Goal: Task Accomplishment & Management: Complete application form

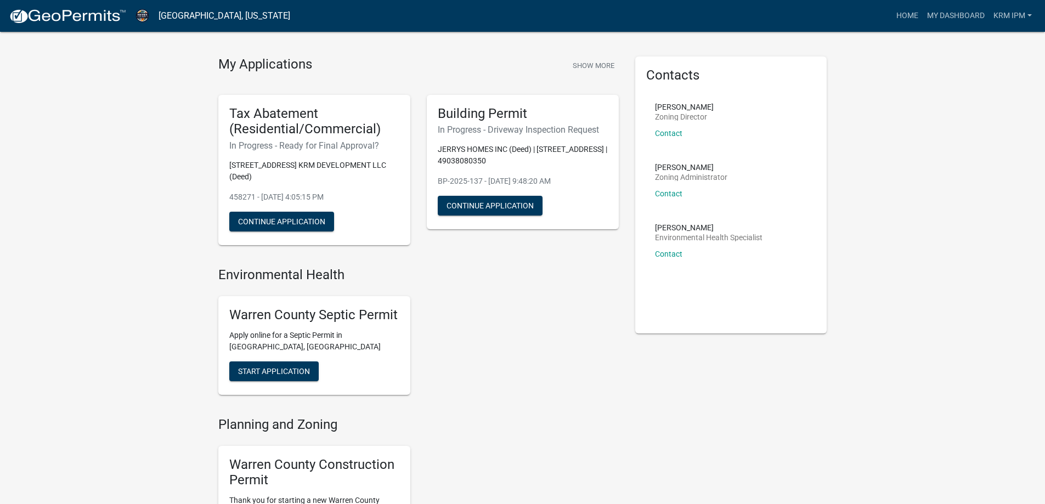
scroll to position [5, 0]
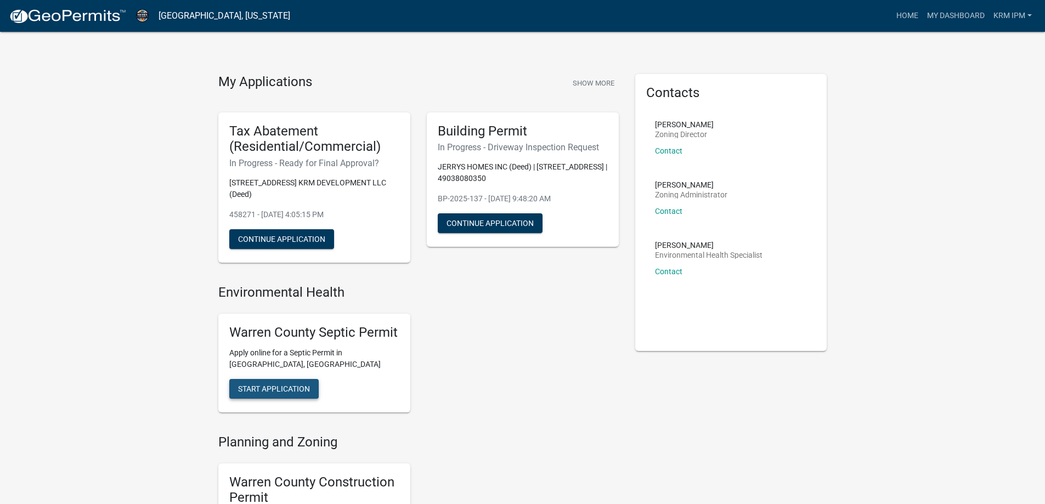
click at [273, 384] on span "Start Application" at bounding box center [274, 388] width 72 height 9
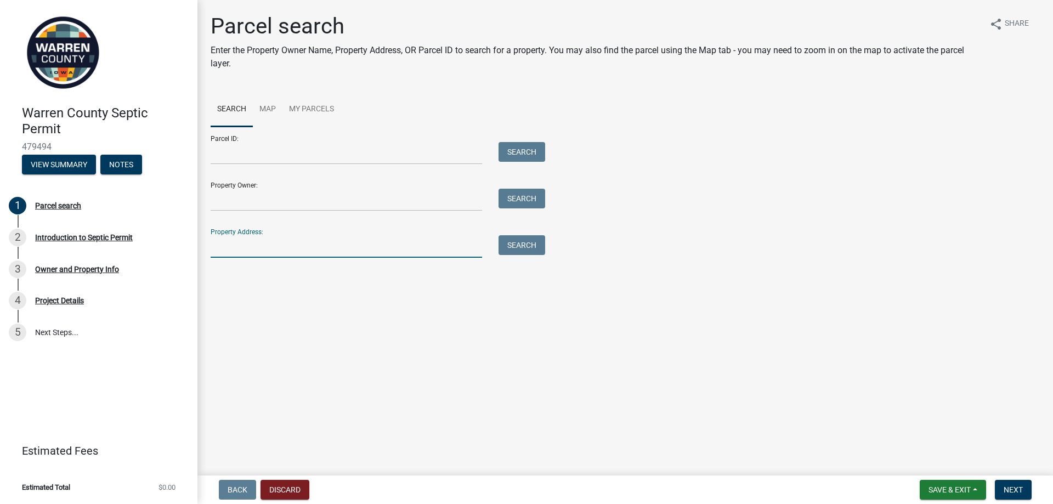
click at [273, 242] on input "Property Address:" at bounding box center [347, 246] width 272 height 22
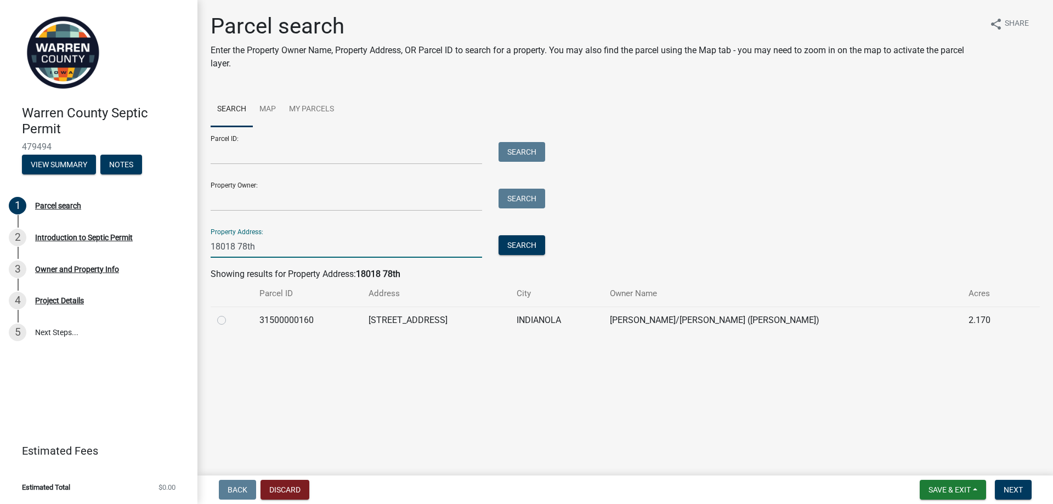
type input "18018 78th"
click at [217, 320] on td at bounding box center [232, 320] width 42 height 27
click at [230, 314] on label at bounding box center [230, 314] width 0 height 0
click at [230, 320] on input "radio" at bounding box center [233, 317] width 7 height 7
radio input "true"
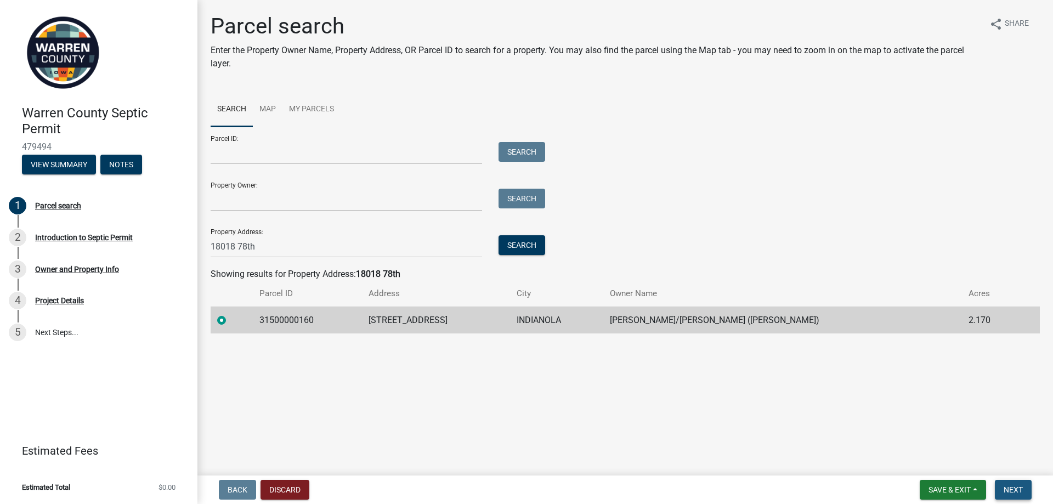
click at [1015, 484] on button "Next" at bounding box center [1013, 490] width 37 height 20
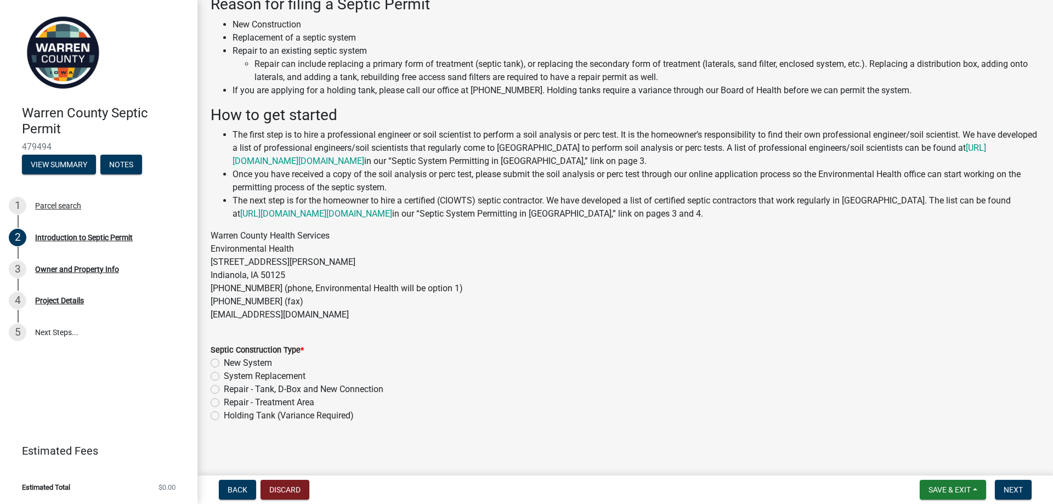
scroll to position [70, 0]
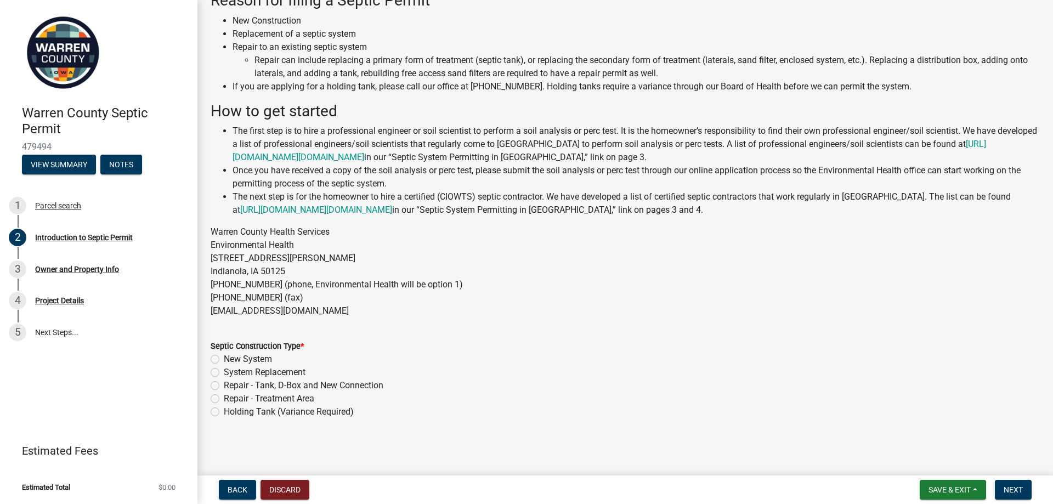
click at [252, 358] on label "New System" at bounding box center [248, 359] width 48 height 13
click at [231, 358] on input "New System" at bounding box center [227, 356] width 7 height 7
radio input "true"
click at [1006, 488] on span "Next" at bounding box center [1013, 489] width 19 height 9
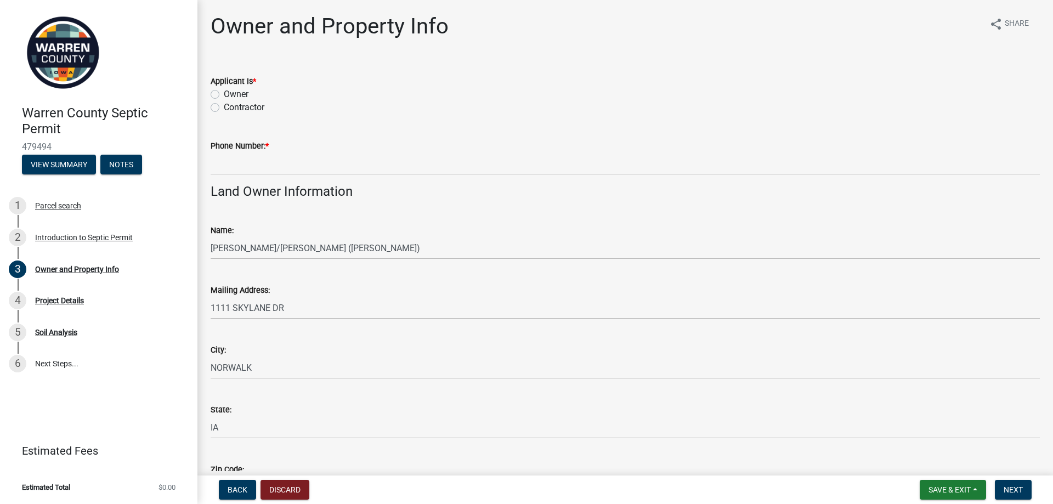
click at [242, 111] on label "Contractor" at bounding box center [244, 107] width 41 height 13
click at [231, 108] on input "Contractor" at bounding box center [227, 104] width 7 height 7
radio input "true"
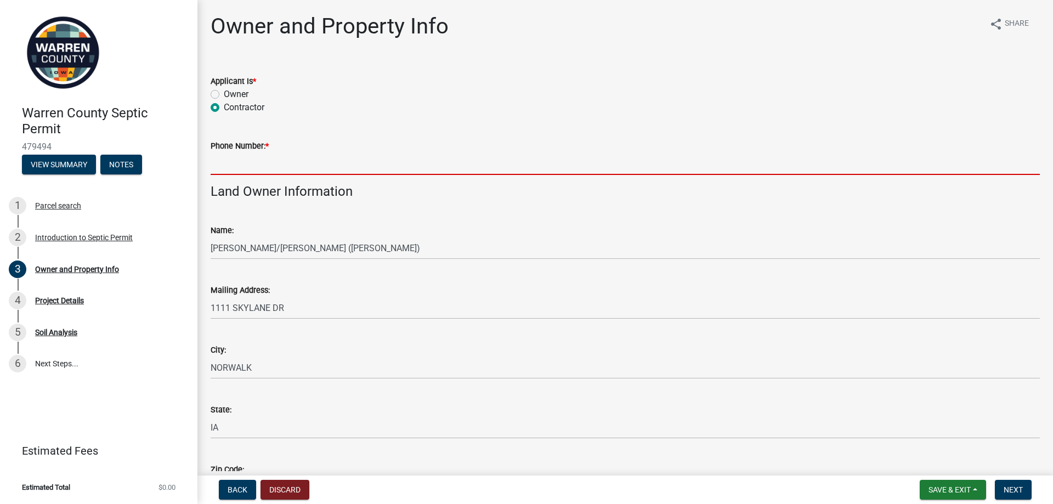
click at [258, 161] on input "Phone Number: *" at bounding box center [625, 163] width 829 height 22
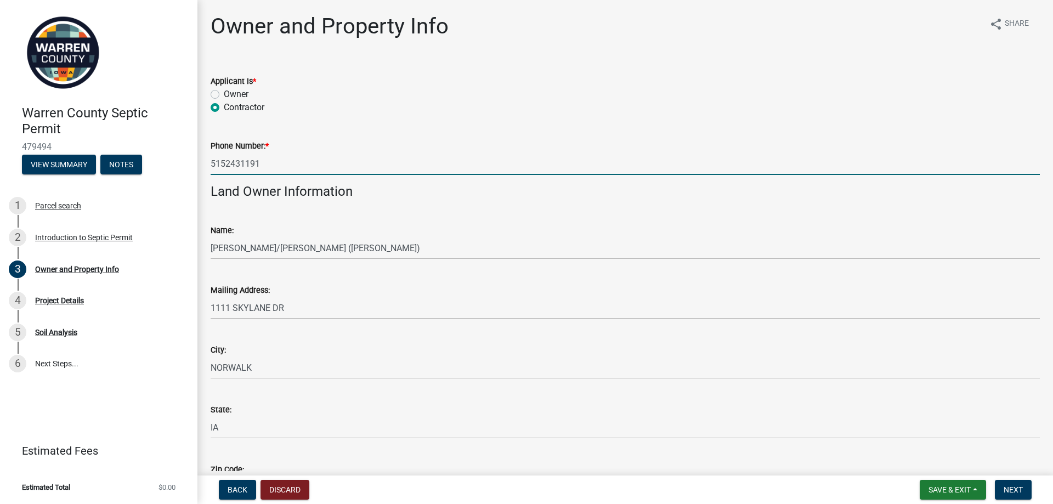
type input "5152431191"
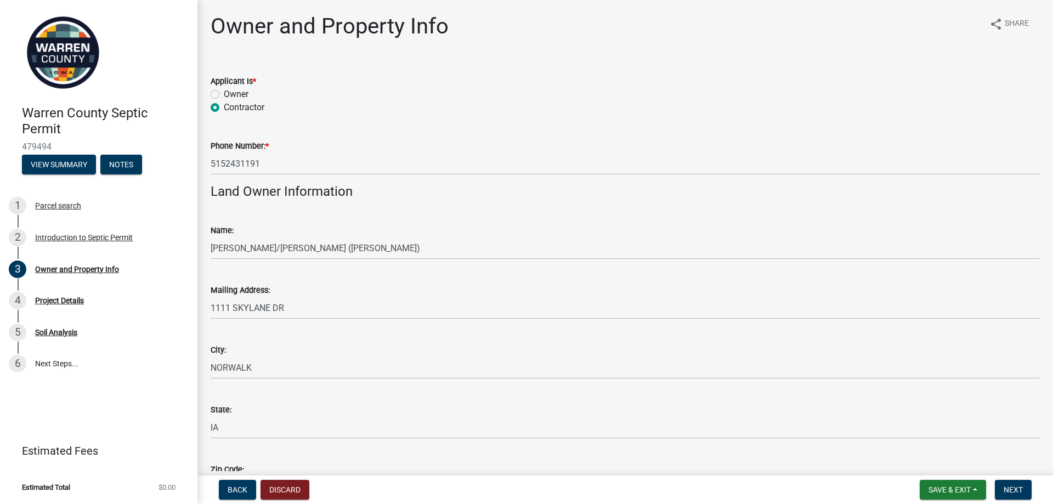
click at [280, 194] on h4 "Land Owner Information" at bounding box center [625, 192] width 829 height 16
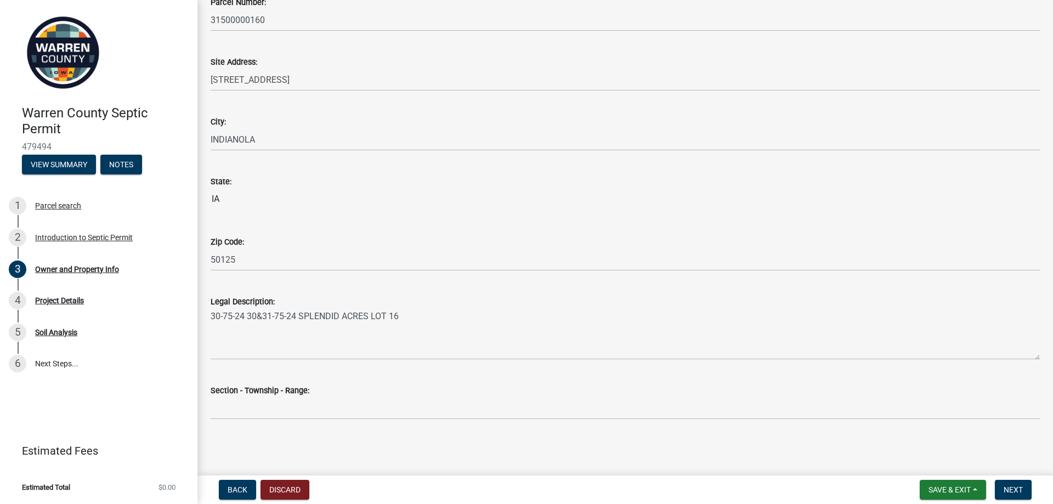
scroll to position [557, 0]
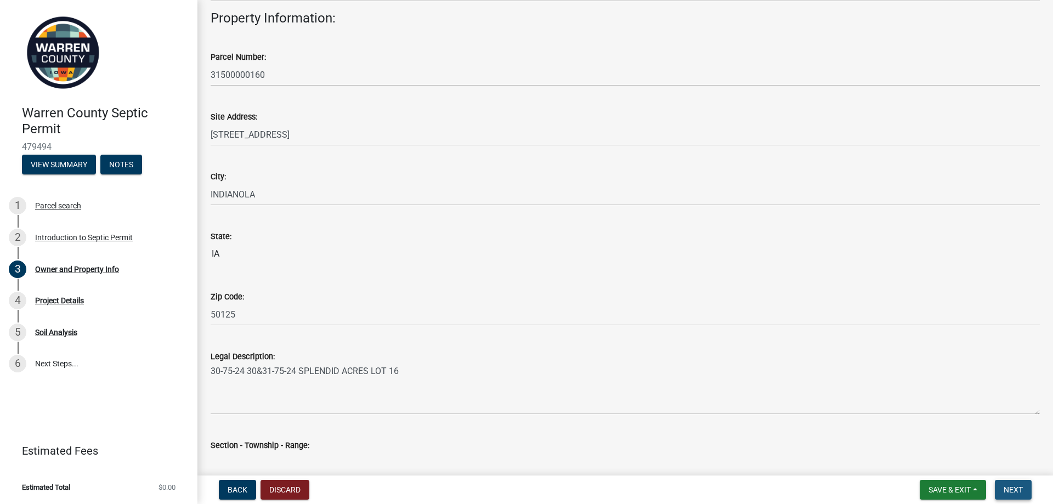
click at [1018, 485] on span "Next" at bounding box center [1013, 489] width 19 height 9
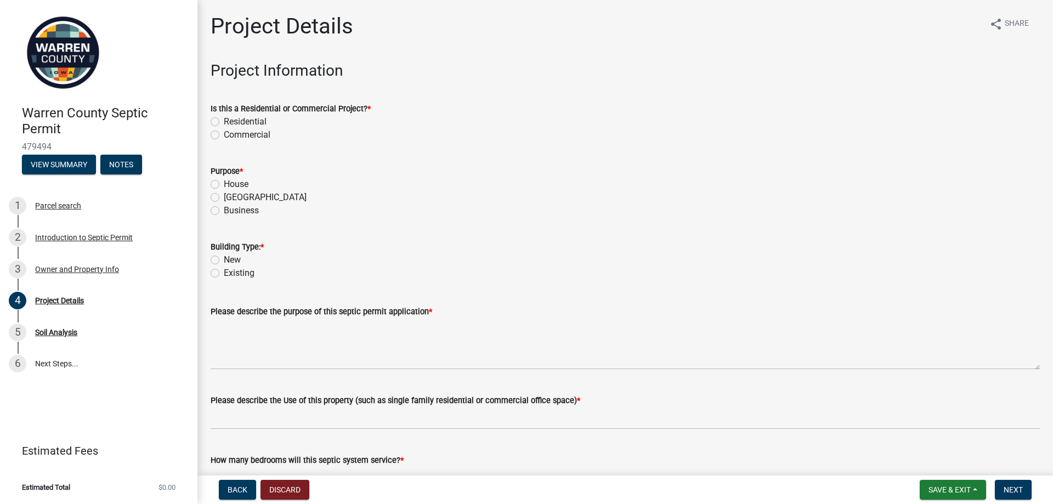
click at [243, 122] on label "Residential" at bounding box center [245, 121] width 43 height 13
click at [231, 122] on input "Residential" at bounding box center [227, 118] width 7 height 7
radio input "true"
click at [226, 183] on label "House" at bounding box center [236, 184] width 25 height 13
click at [226, 183] on input "House" at bounding box center [227, 181] width 7 height 7
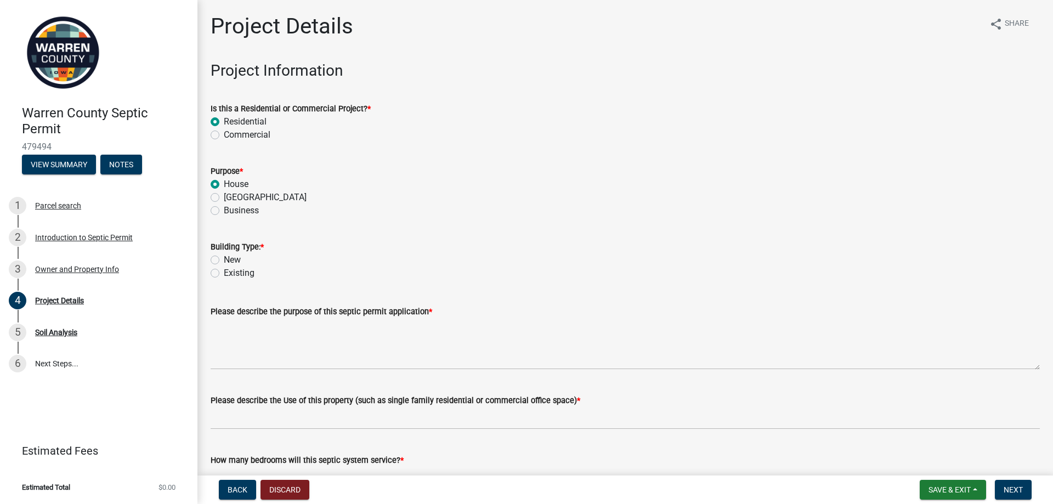
radio input "true"
click at [231, 262] on label "New" at bounding box center [232, 259] width 17 height 13
click at [231, 261] on input "New" at bounding box center [227, 256] width 7 height 7
radio input "true"
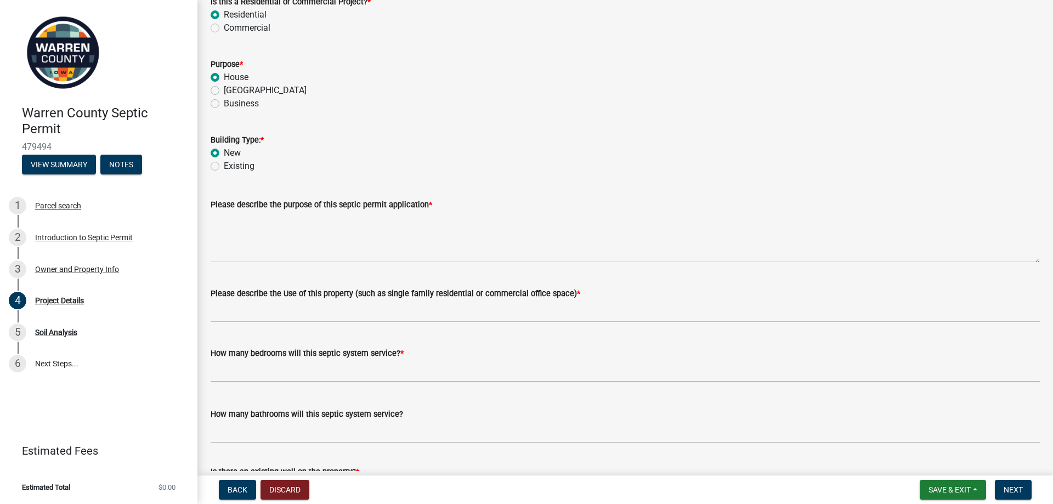
scroll to position [110, 0]
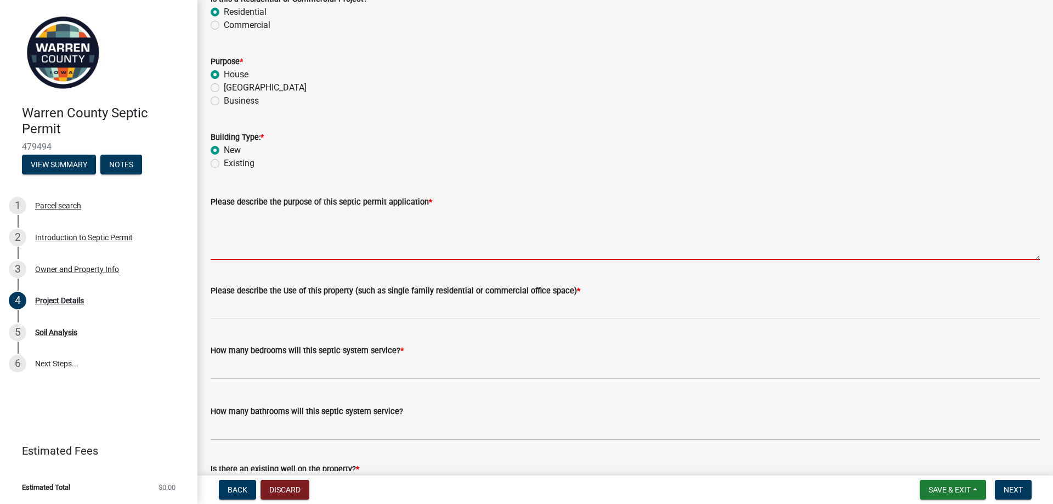
click at [280, 247] on textarea "Please describe the purpose of this septic permit application *" at bounding box center [625, 234] width 829 height 52
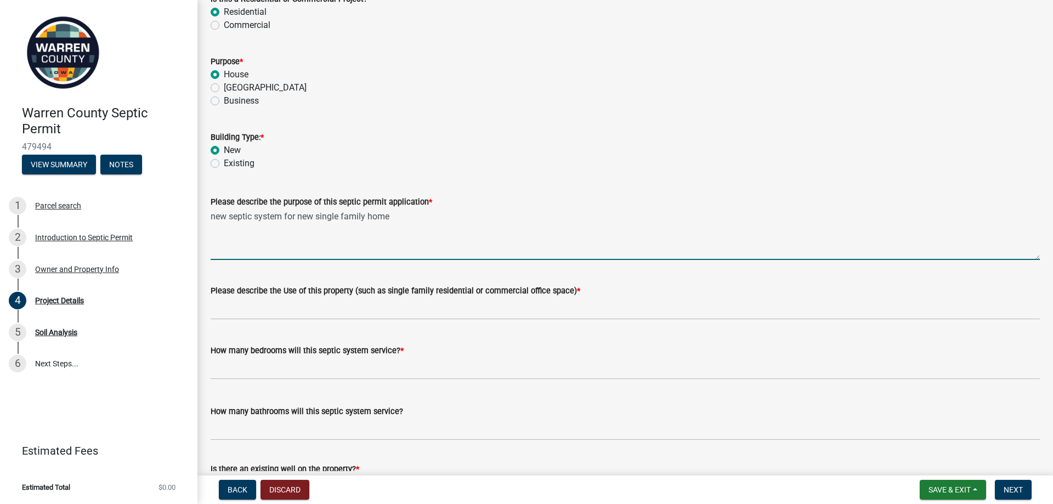
type textarea "new septic system for new single family home"
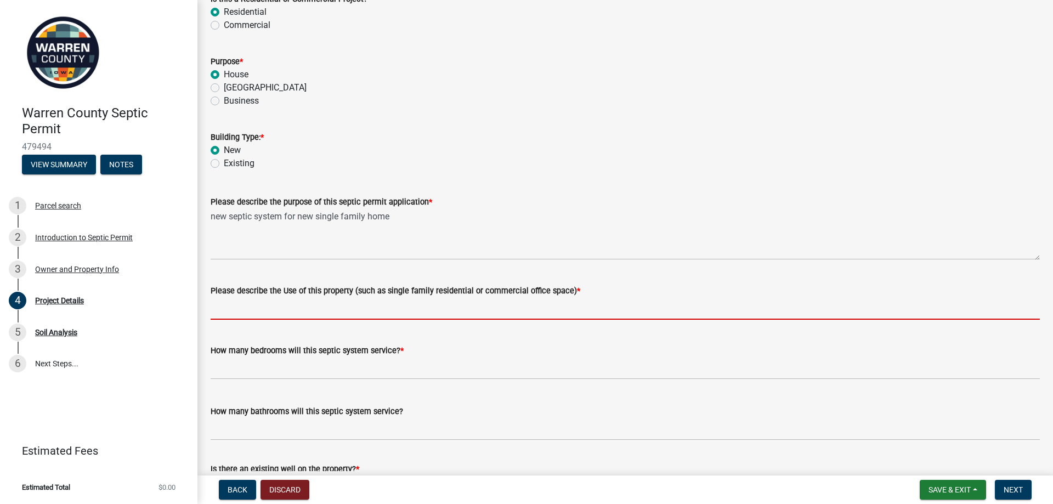
click at [461, 304] on input "Please describe the Use of this property (such as single family residential or …" at bounding box center [625, 308] width 829 height 22
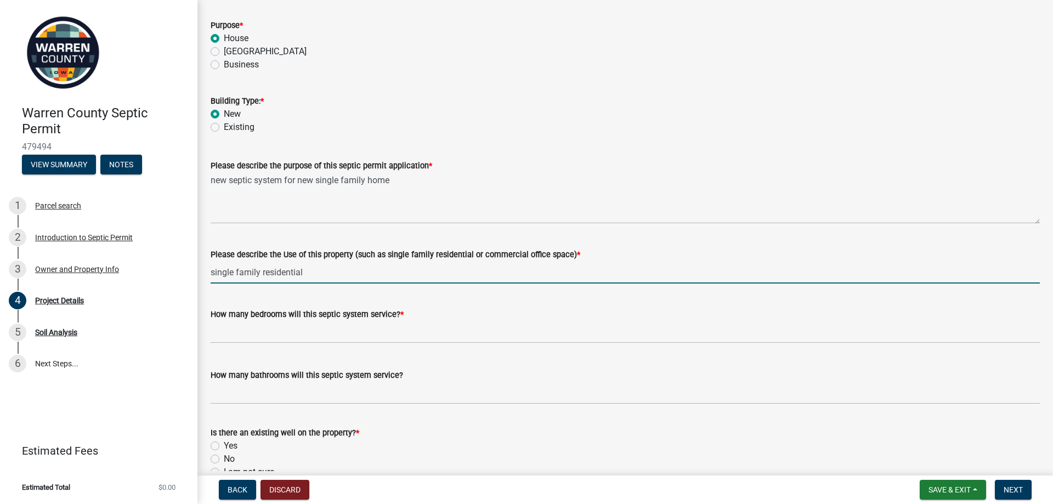
scroll to position [165, 0]
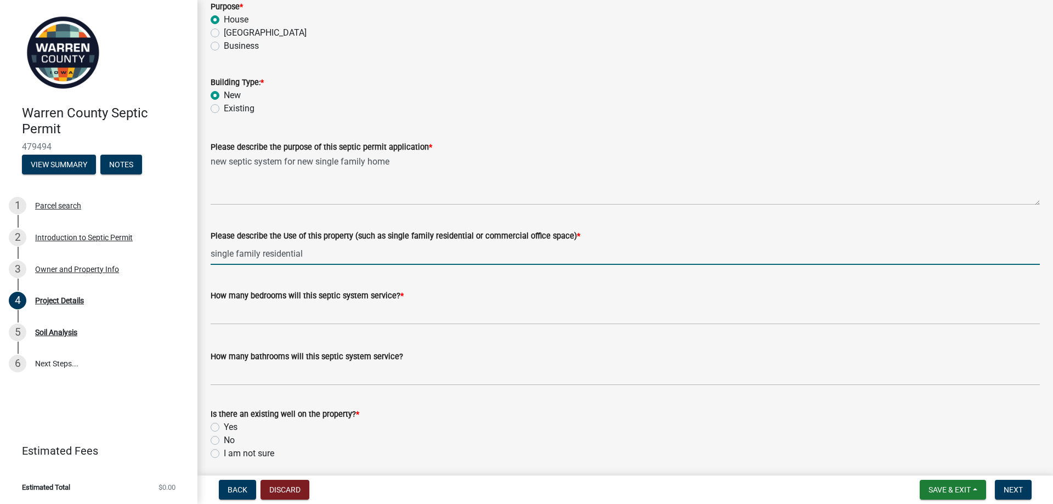
type input "single family residential"
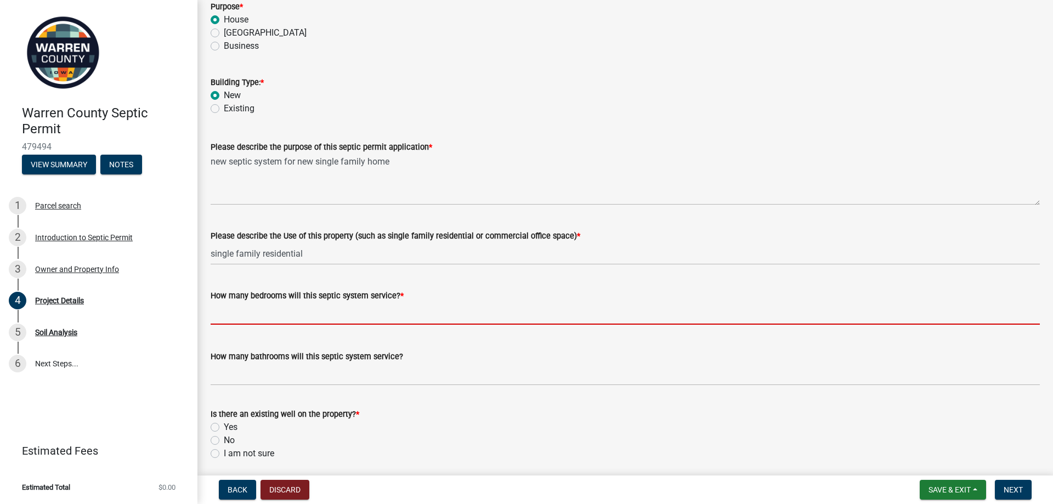
click at [259, 315] on input "text" at bounding box center [625, 313] width 829 height 22
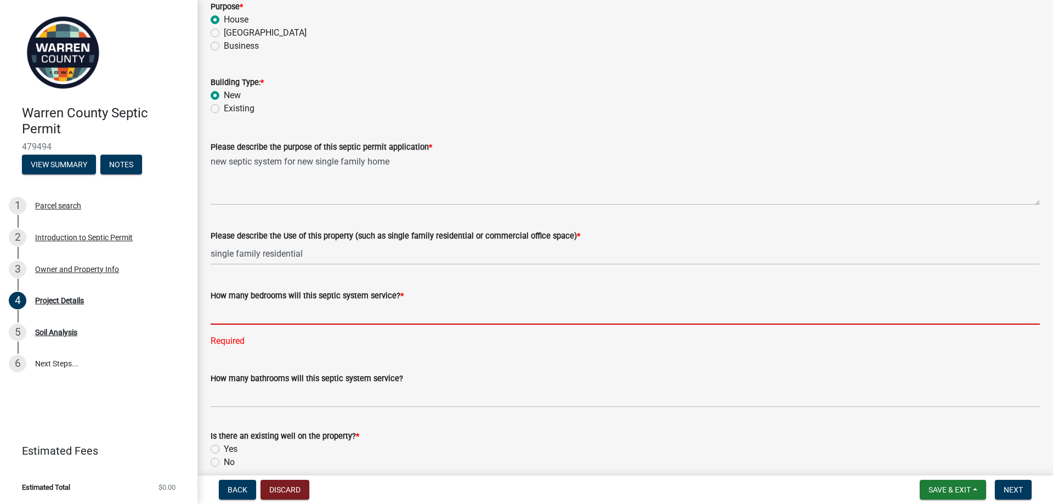
click at [313, 316] on input "text" at bounding box center [625, 313] width 829 height 22
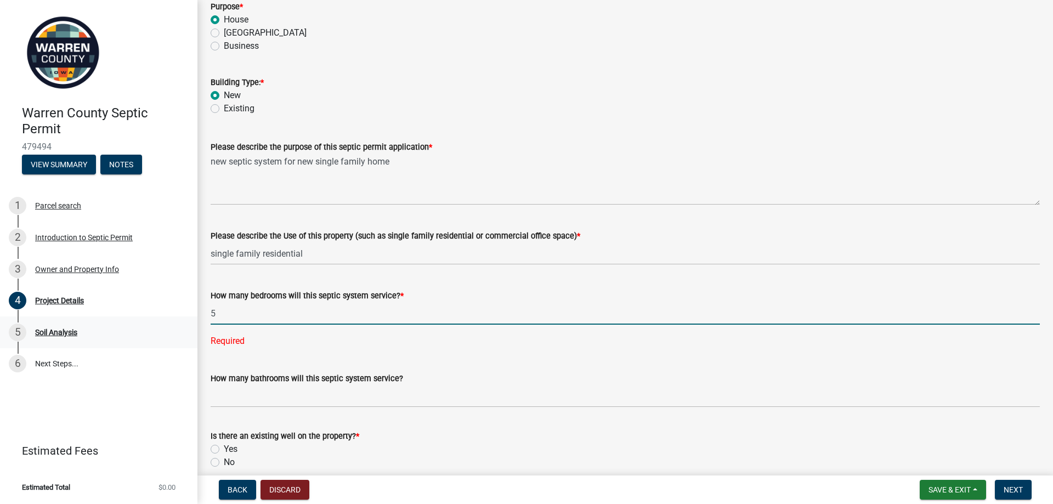
type input "5"
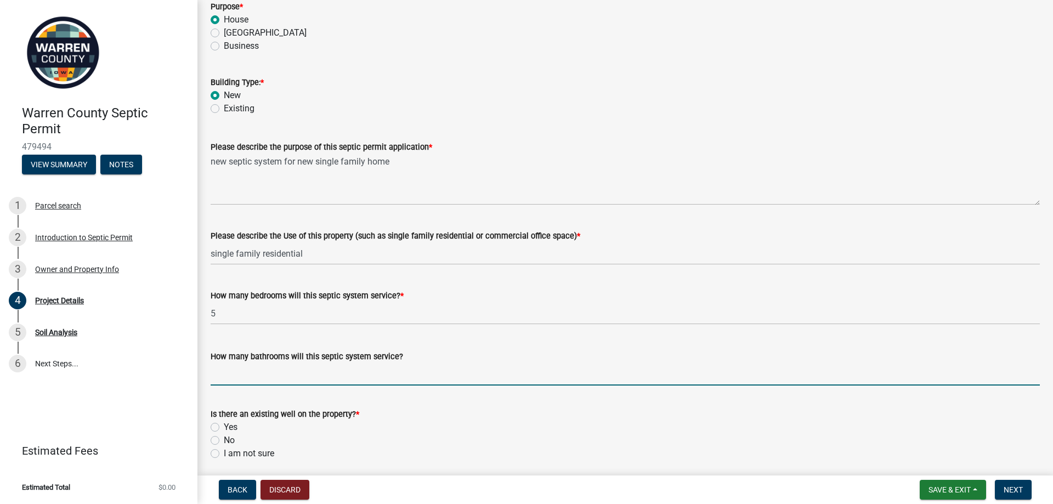
click at [300, 376] on input "How many bathrooms will this septic system service?" at bounding box center [625, 374] width 829 height 22
type input "3"
click at [365, 416] on div "Is there an existing well on the property? *" at bounding box center [625, 414] width 829 height 13
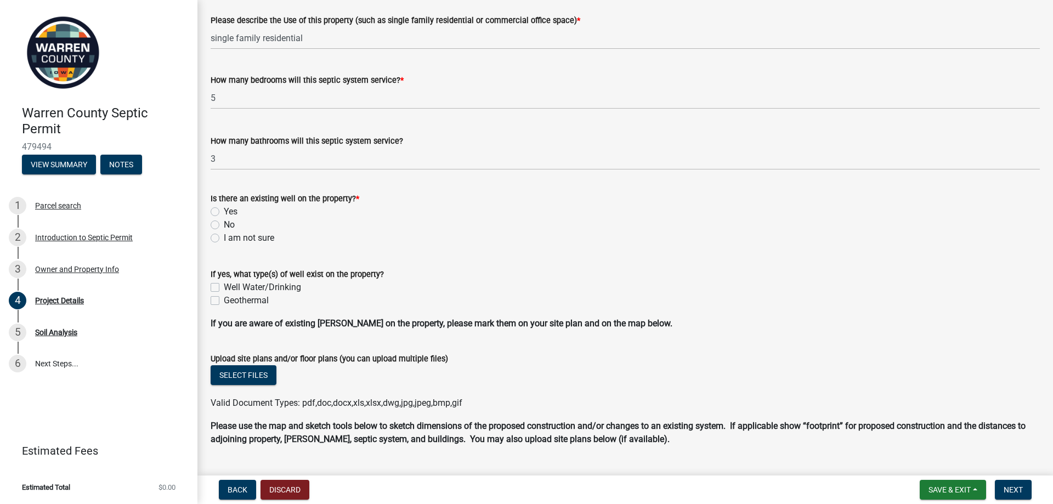
scroll to position [384, 0]
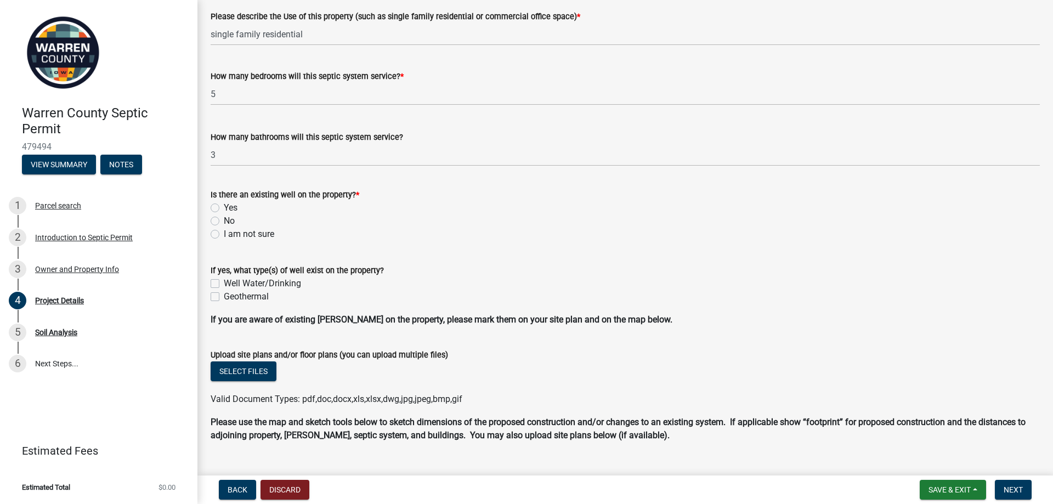
click at [224, 218] on label "No" at bounding box center [229, 220] width 11 height 13
click at [224, 218] on input "No" at bounding box center [227, 217] width 7 height 7
radio input "true"
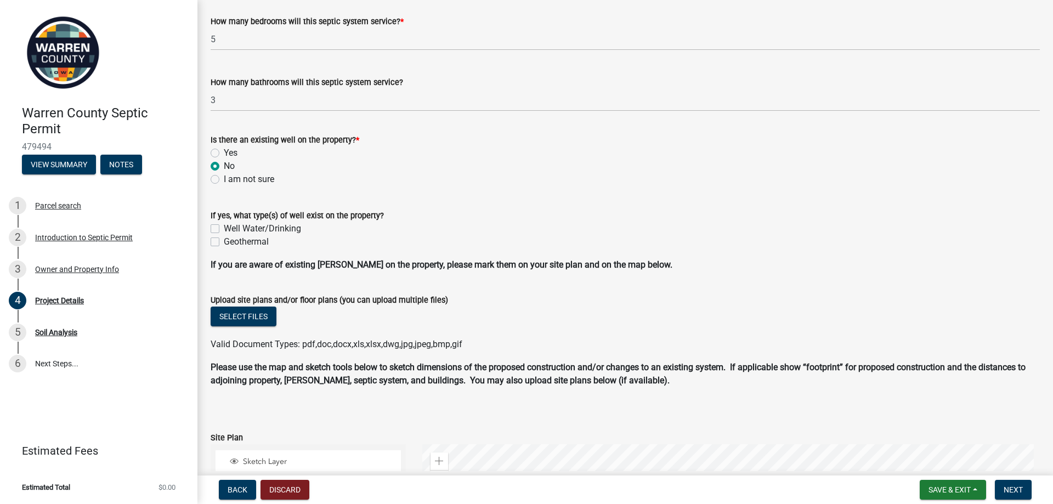
scroll to position [494, 0]
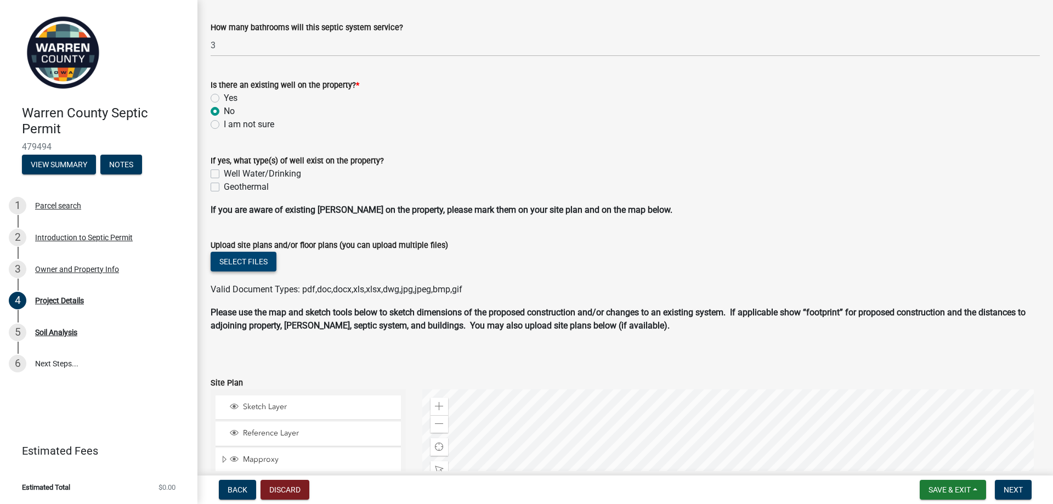
click at [259, 261] on button "Select files" at bounding box center [244, 262] width 66 height 20
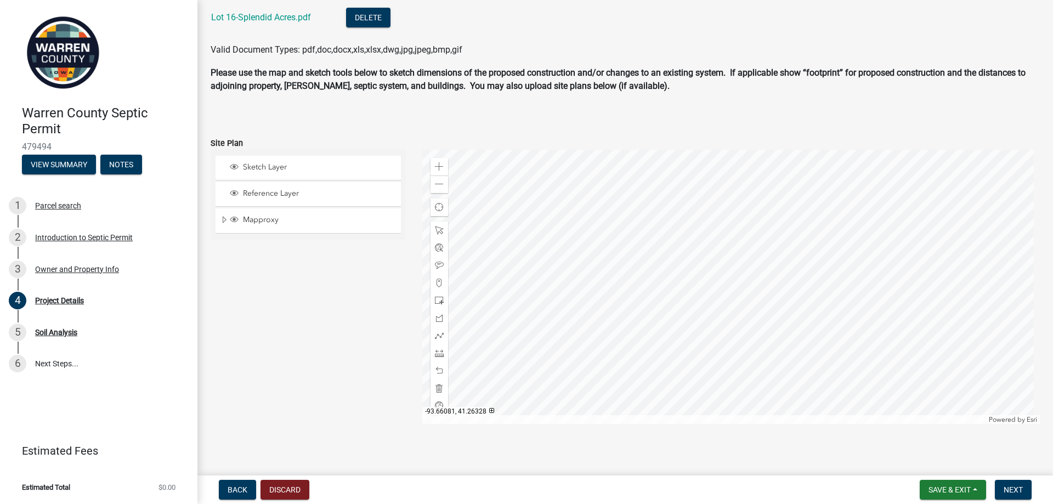
scroll to position [819, 0]
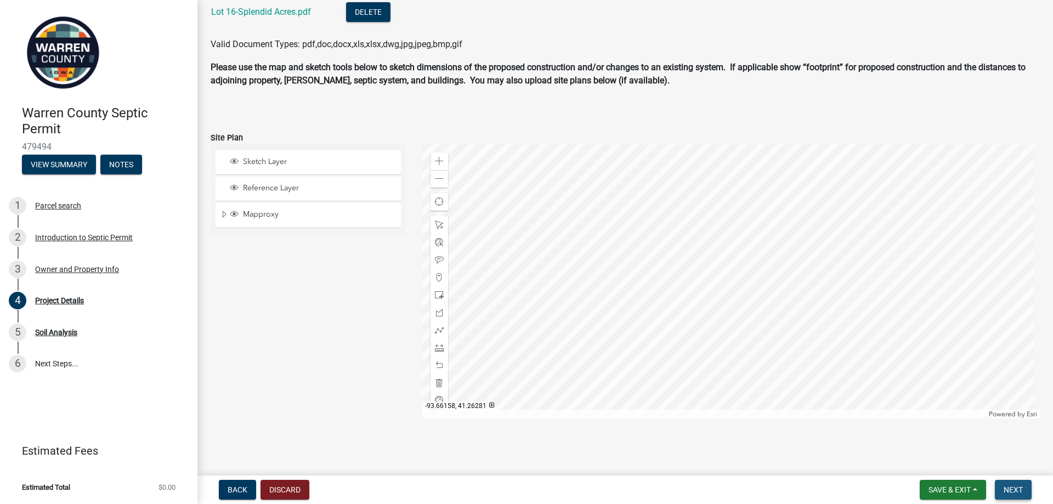
click at [1022, 492] on span "Next" at bounding box center [1013, 489] width 19 height 9
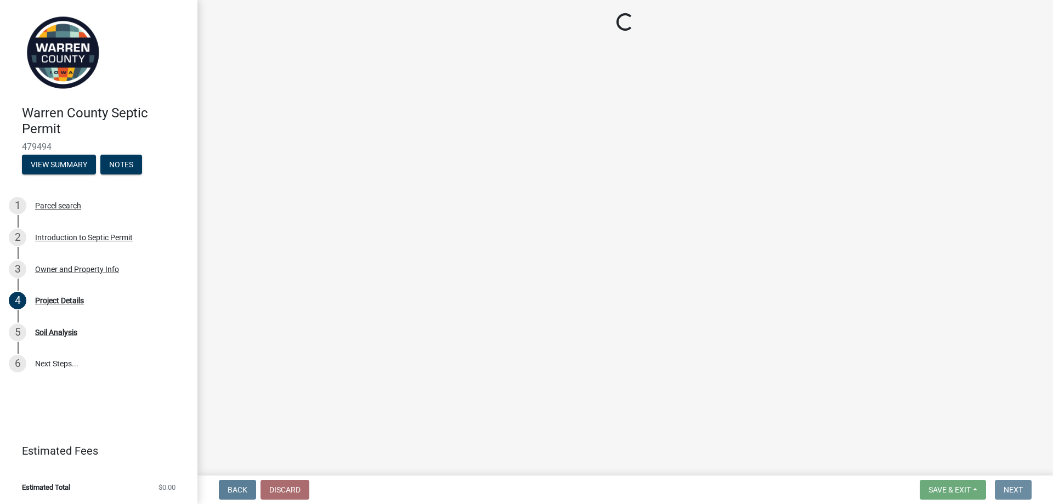
scroll to position [0, 0]
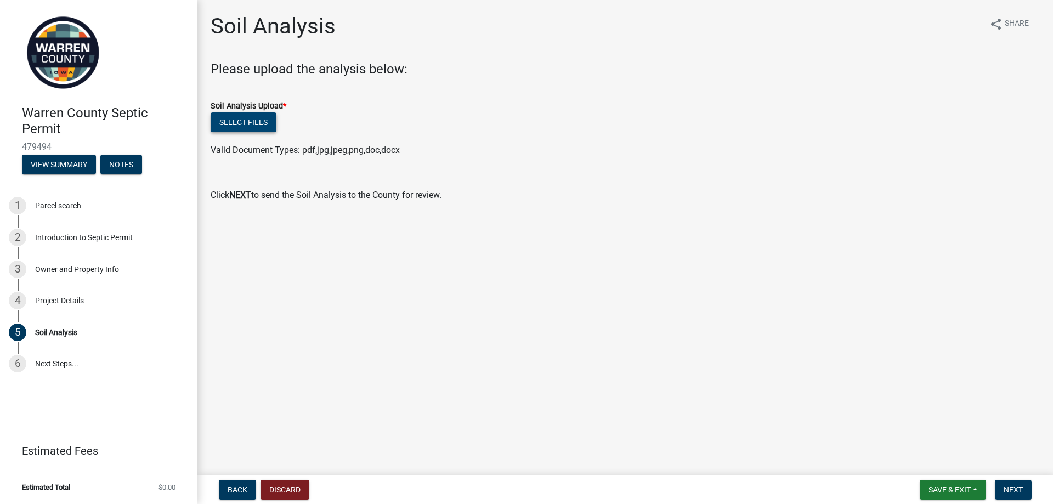
click at [258, 121] on button "Select files" at bounding box center [244, 122] width 66 height 20
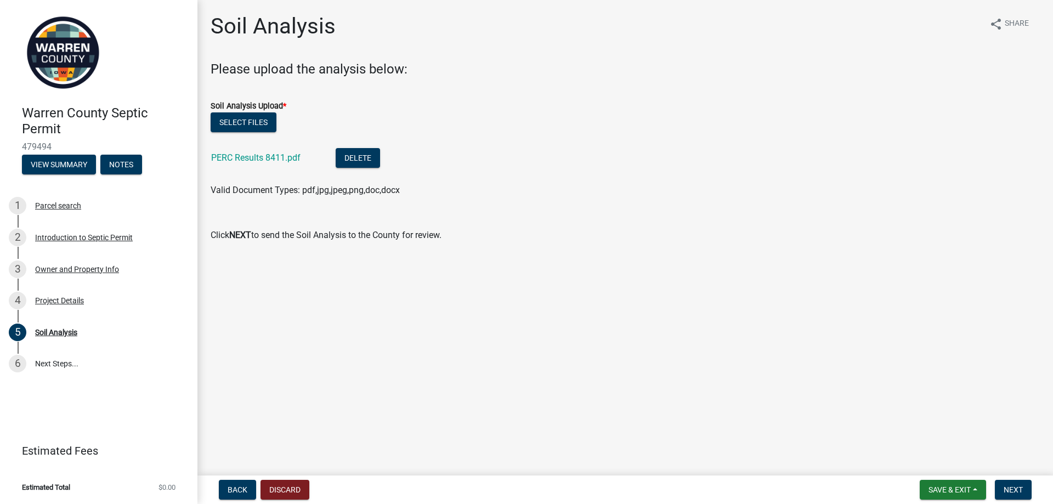
click at [313, 394] on main "Soil Analysis share Share Please upload the analysis below: Soil Analysis Uploa…" at bounding box center [625, 235] width 856 height 471
click at [1008, 490] on span "Next" at bounding box center [1013, 489] width 19 height 9
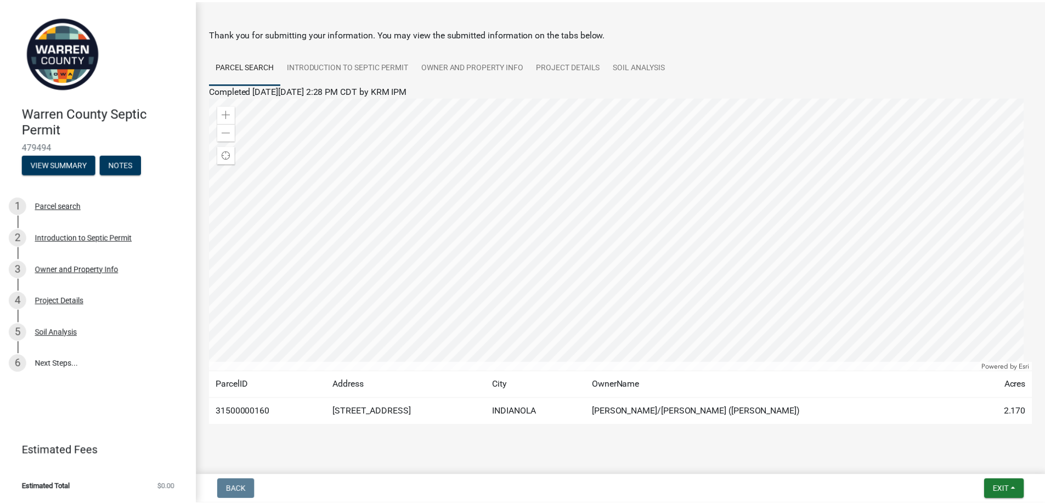
scroll to position [53, 0]
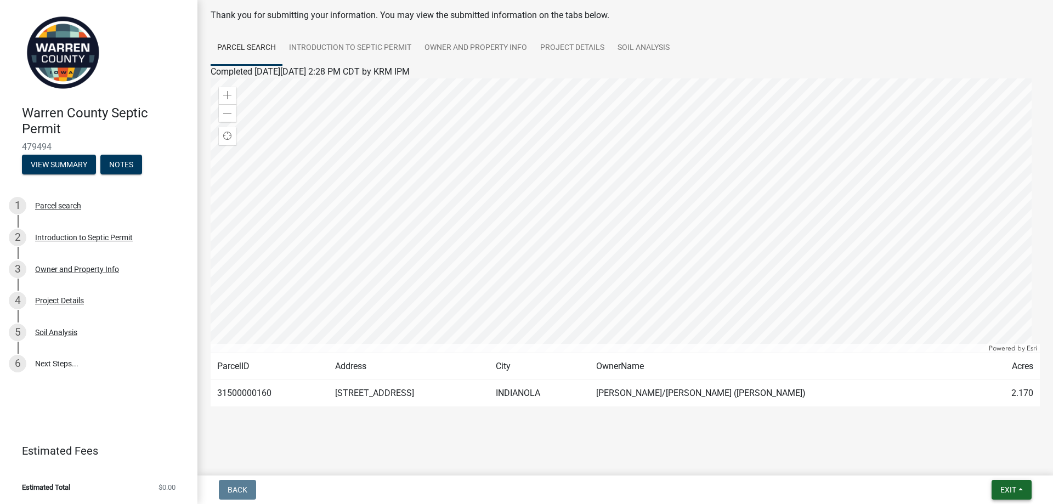
click at [1004, 494] on span "Exit" at bounding box center [1009, 489] width 16 height 9
click at [985, 462] on button "Save & Exit" at bounding box center [988, 461] width 88 height 26
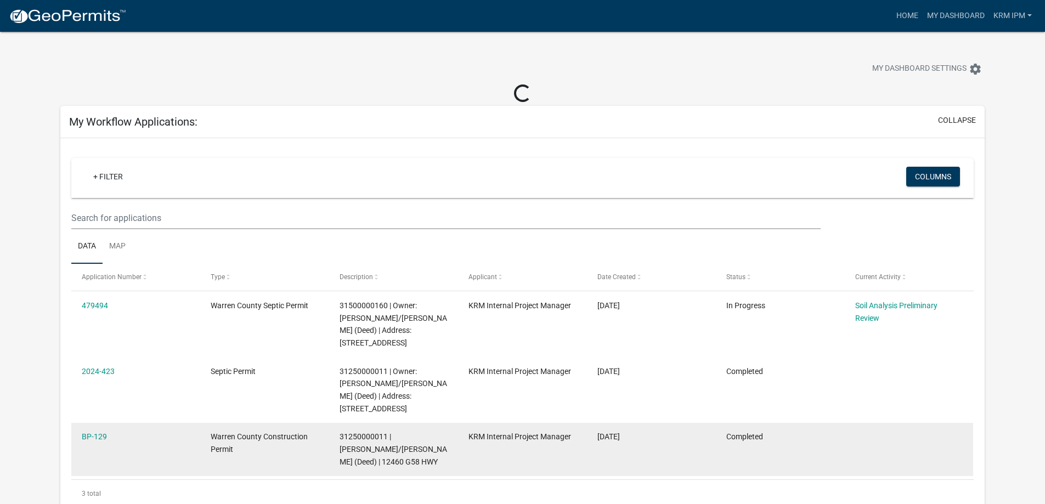
scroll to position [55, 0]
